Goal: Task Accomplishment & Management: Manage account settings

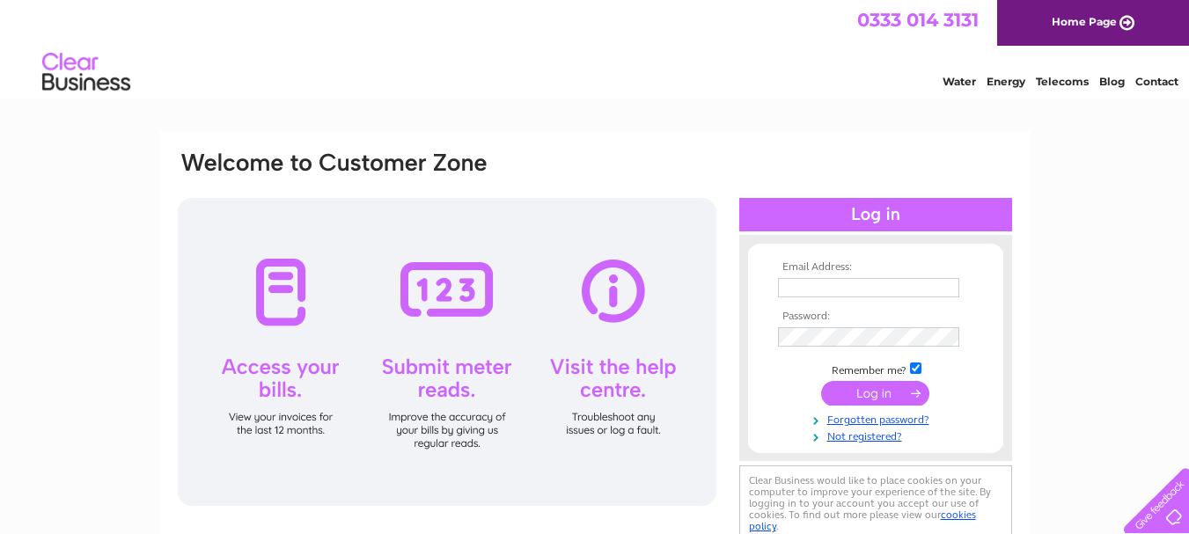
type input "nicks@thehouseofcoffee.co.uk"
click at [858, 390] on input "submit" at bounding box center [875, 393] width 108 height 25
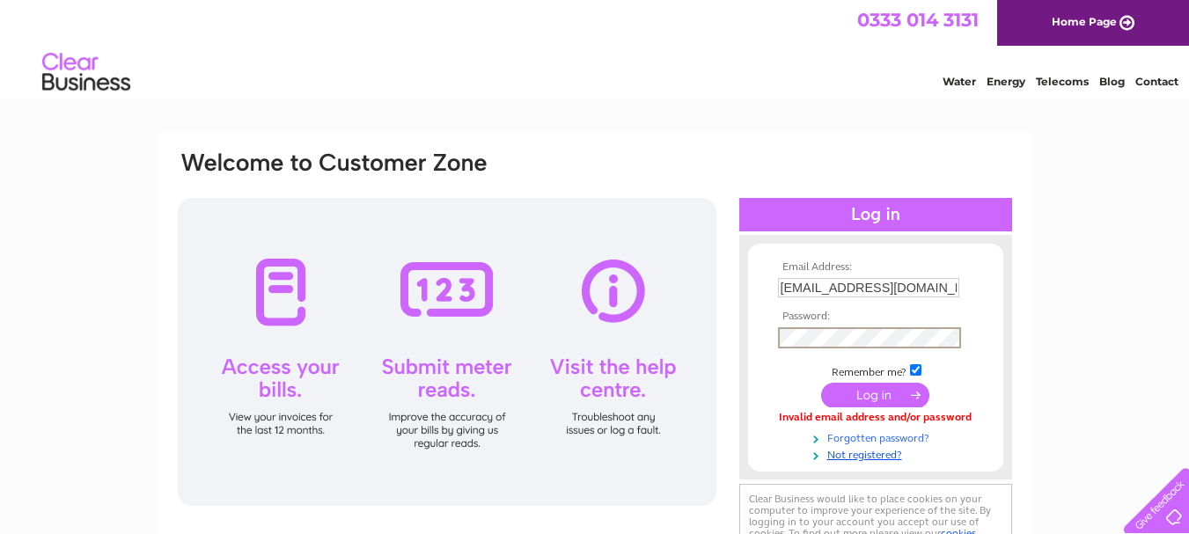
click at [867, 438] on link "Forgotten password?" at bounding box center [878, 436] width 200 height 17
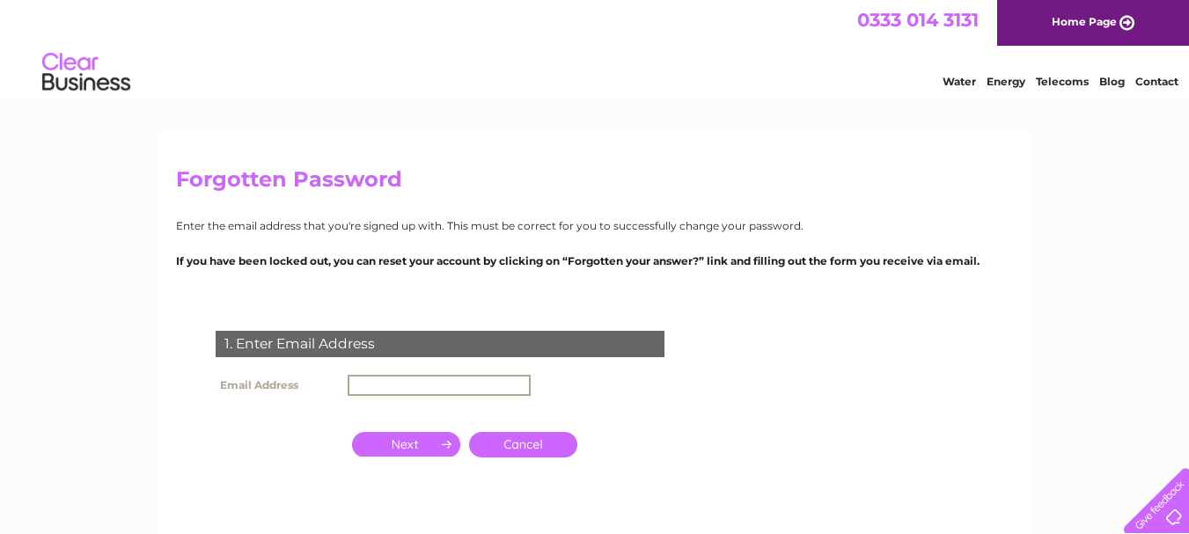
click at [400, 376] on input "text" at bounding box center [438, 385] width 183 height 21
type input "[EMAIL_ADDRESS][DOMAIN_NAME]"
click at [397, 444] on input "button" at bounding box center [406, 444] width 108 height 25
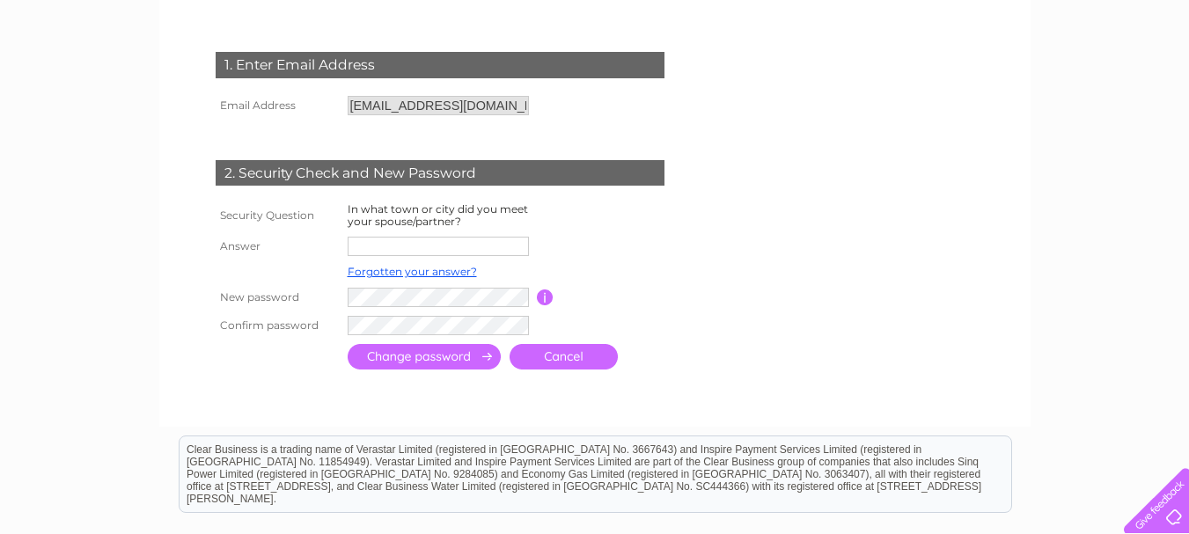
scroll to position [352, 0]
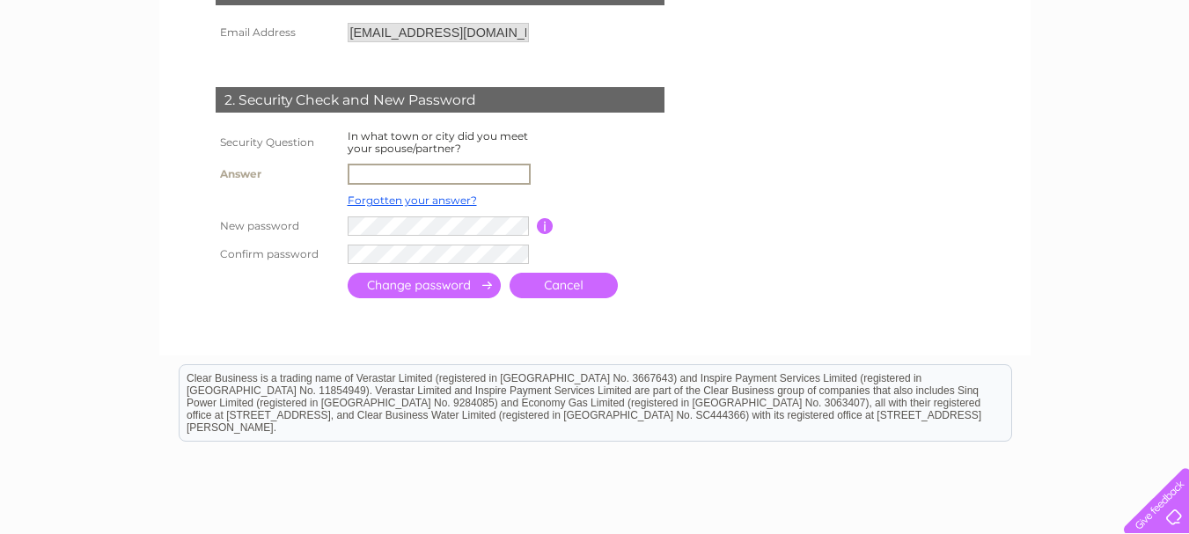
click at [362, 172] on input "text" at bounding box center [438, 174] width 183 height 21
type input "[EMAIL_ADDRESS][DOMAIN_NAME]"
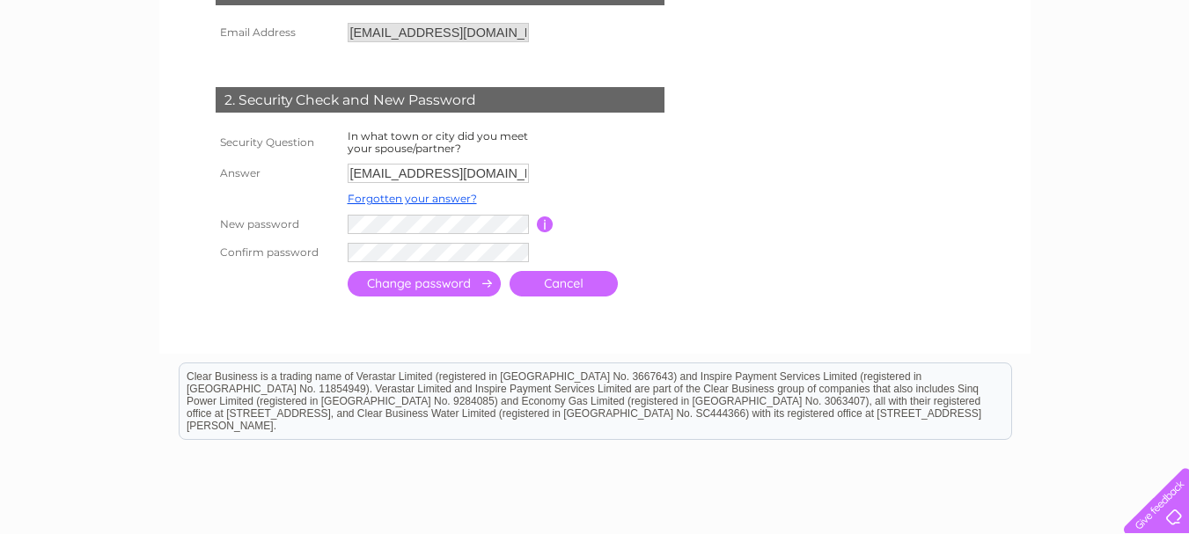
click at [549, 221] on input "button" at bounding box center [545, 224] width 17 height 16
click at [538, 223] on input "button" at bounding box center [545, 224] width 17 height 16
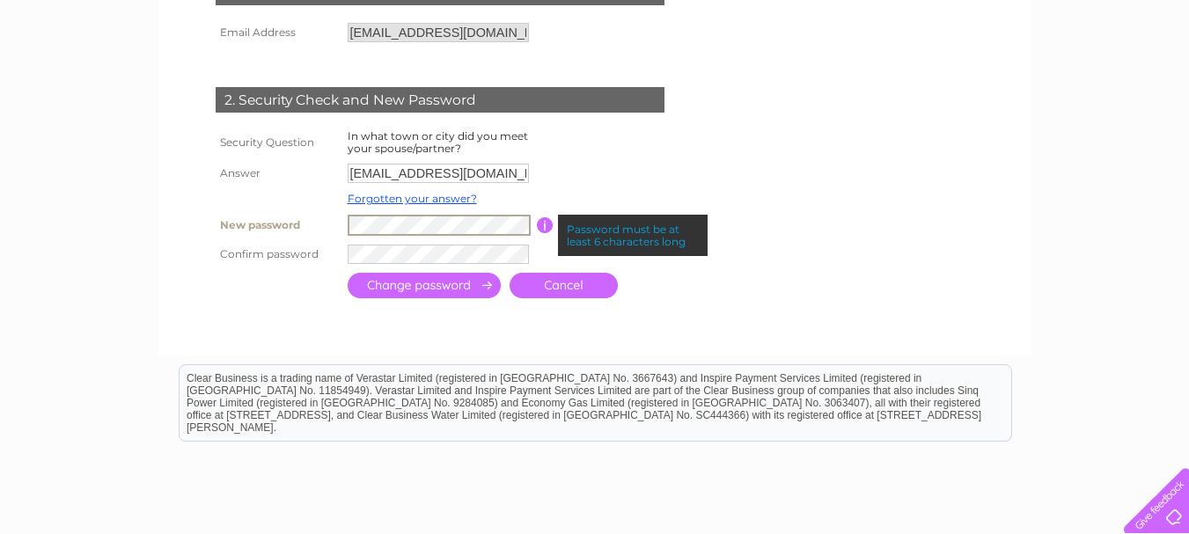
click at [263, 231] on tr "New password Password must be at least 6 characters long" at bounding box center [461, 225] width 500 height 30
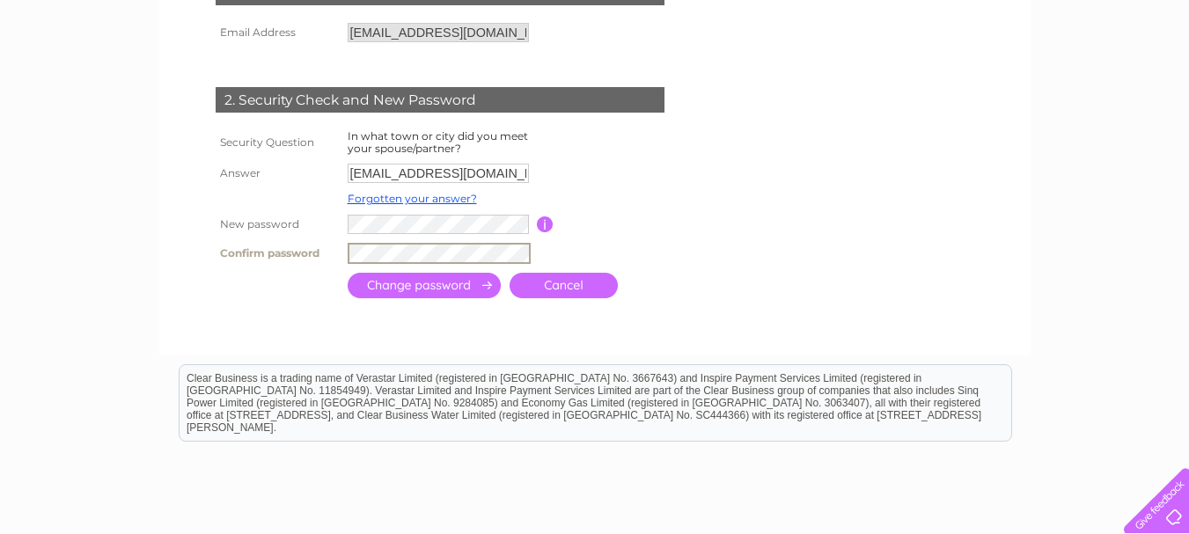
click at [286, 256] on tr "Confirm password" at bounding box center [461, 253] width 500 height 30
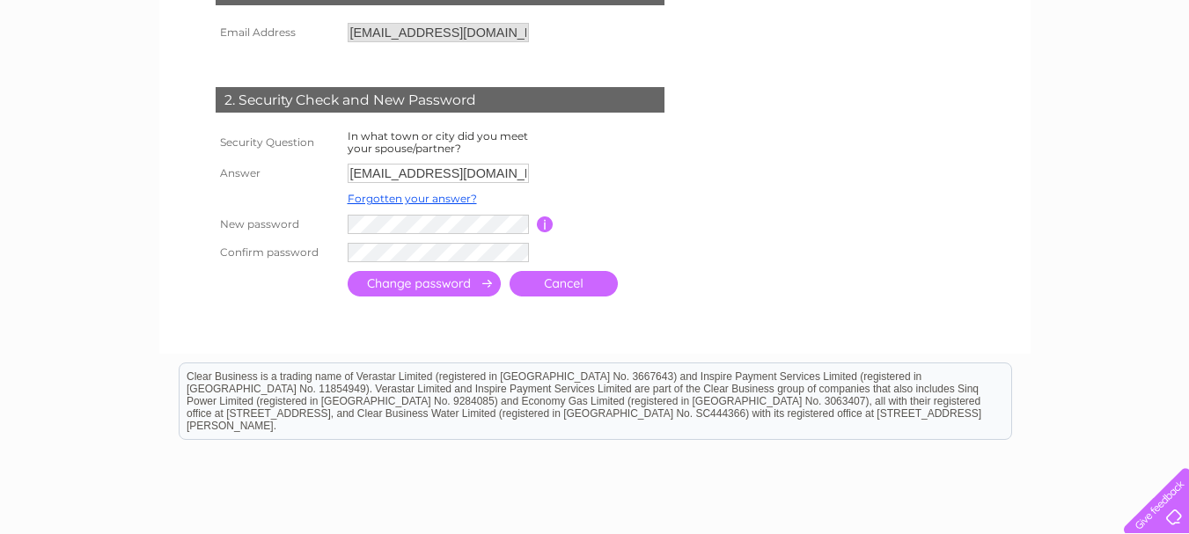
click at [370, 291] on input "submit" at bounding box center [423, 284] width 153 height 26
click at [407, 285] on input "submit" at bounding box center [423, 284] width 153 height 26
click at [421, 289] on input "submit" at bounding box center [423, 284] width 153 height 26
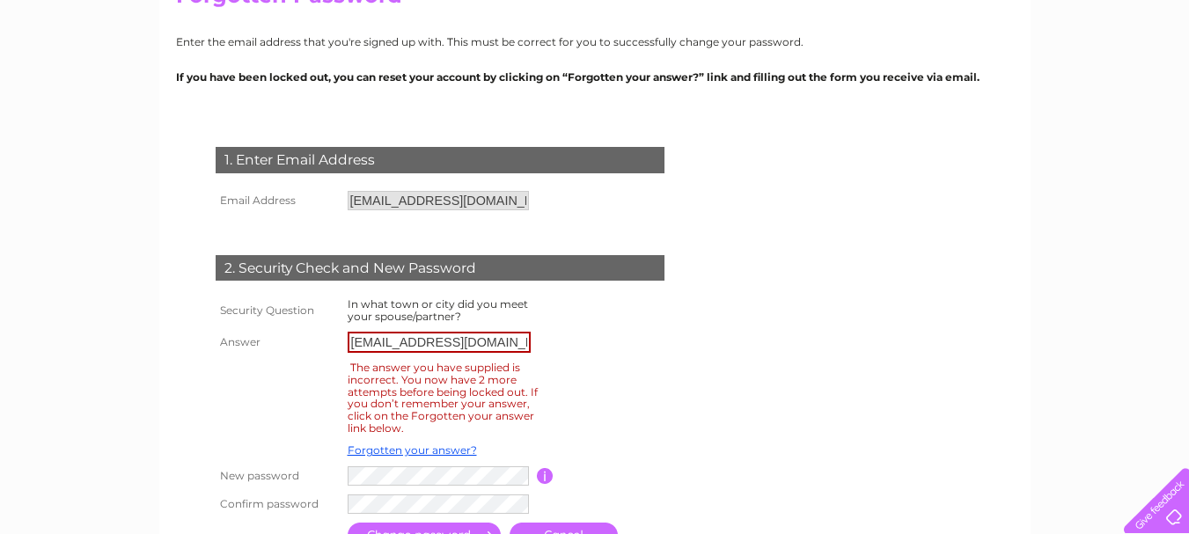
scroll to position [264, 0]
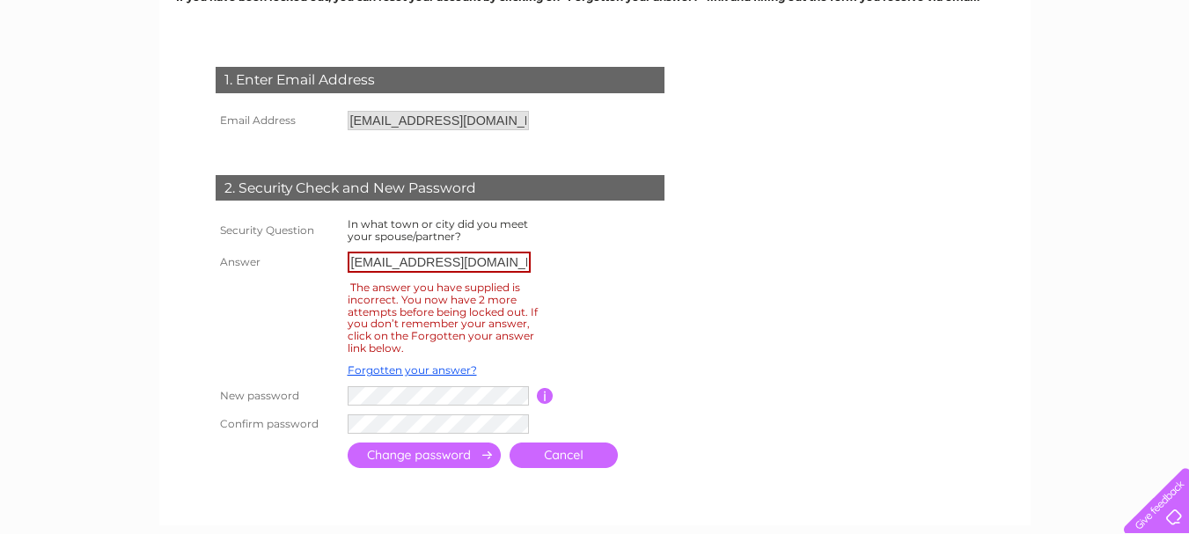
click at [362, 265] on input "[EMAIL_ADDRESS][DOMAIN_NAME]" at bounding box center [438, 262] width 183 height 21
drag, startPoint x: 350, startPoint y: 265, endPoint x: 658, endPoint y: 274, distance: 308.0
click at [658, 274] on tr "Answer nicks@thehouseofcoffee.co.uk" at bounding box center [461, 262] width 500 height 30
type input "Hemel Hempstead"
click at [426, 458] on input "submit" at bounding box center [423, 456] width 153 height 26
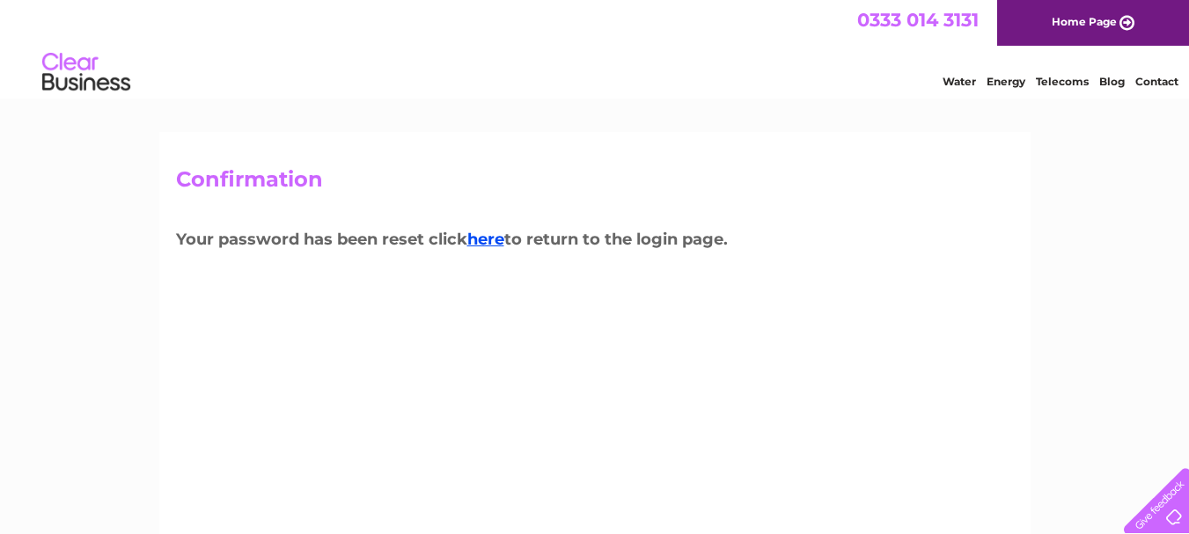
click at [1001, 83] on link "Energy" at bounding box center [1005, 81] width 39 height 13
